Goal: Find specific fact

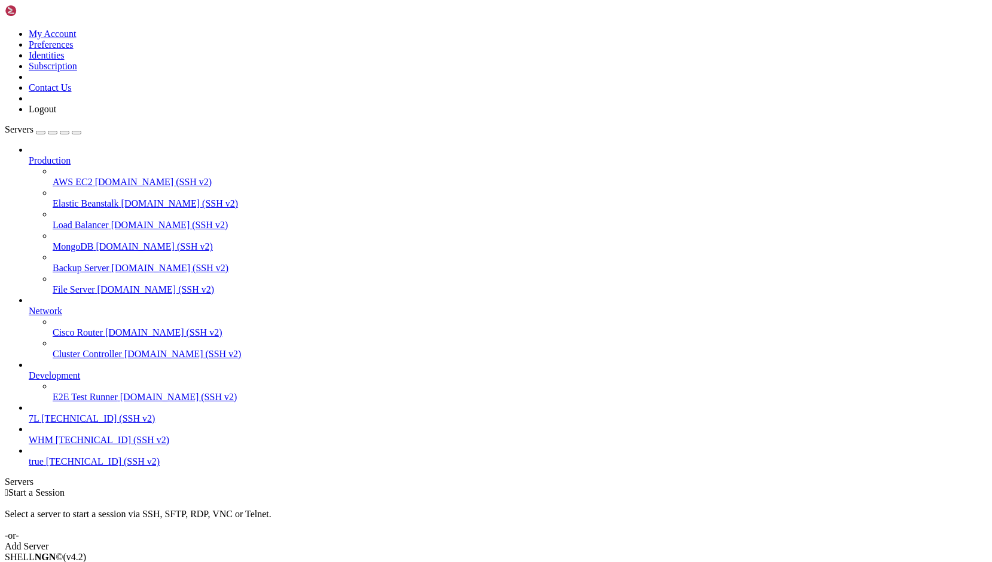
click at [39, 424] on span "7L" at bounding box center [34, 419] width 10 height 10
drag, startPoint x: 354, startPoint y: 957, endPoint x: 80, endPoint y: 870, distance: 287.2
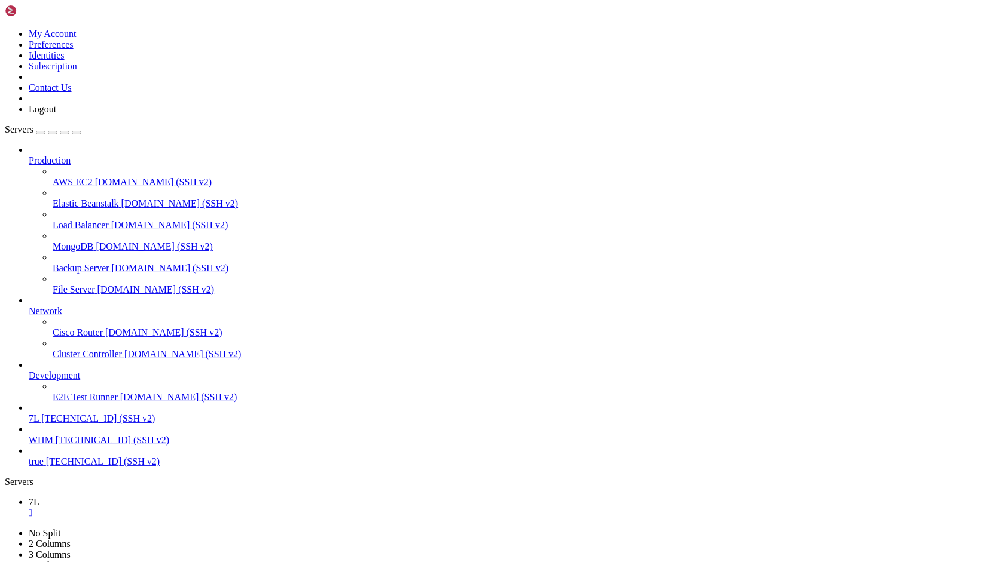
drag, startPoint x: 363, startPoint y: 965, endPoint x: 10, endPoint y: 944, distance: 353.9
